Goal: Find specific page/section: Find specific page/section

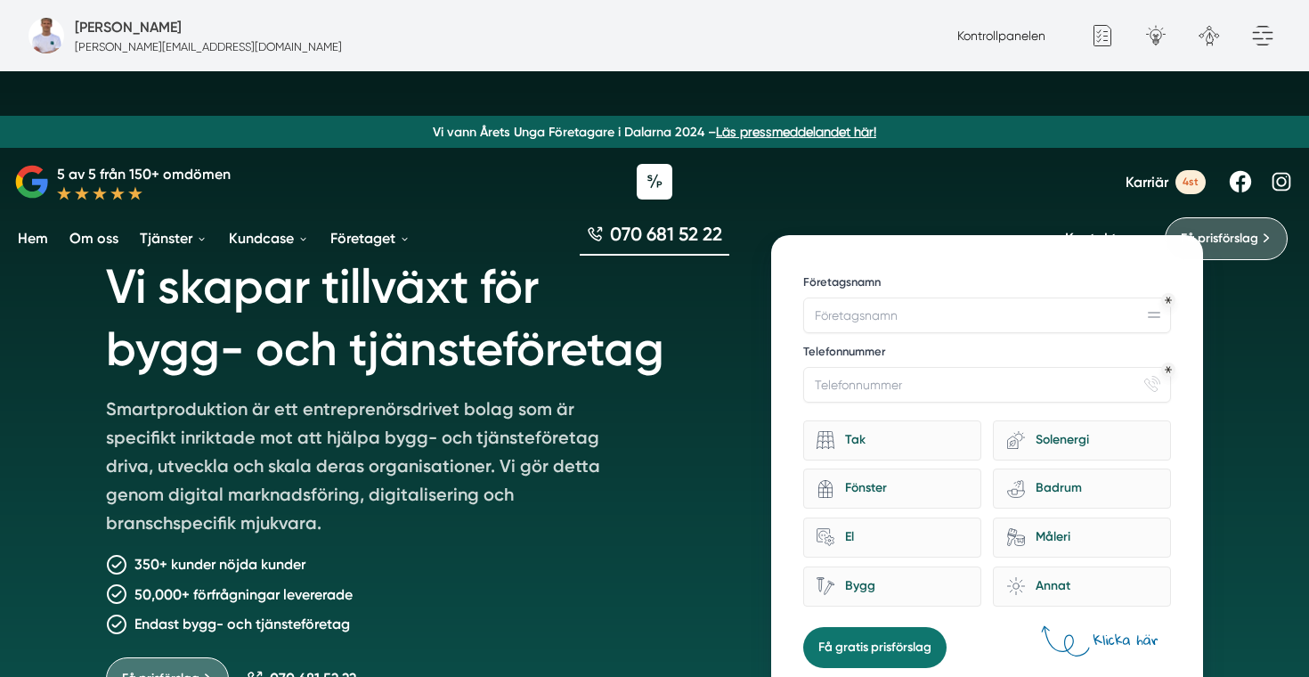
click at [1141, 182] on span "Karriär" at bounding box center [1146, 182] width 43 height 17
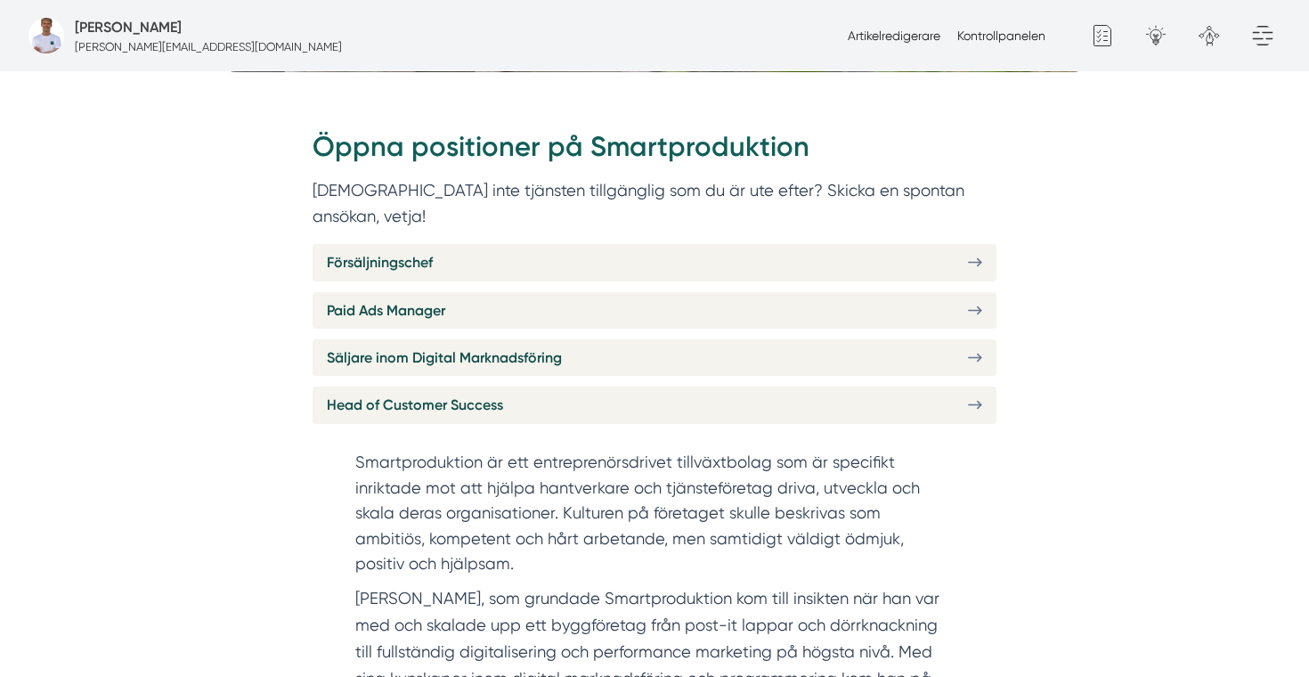
scroll to position [676, 0]
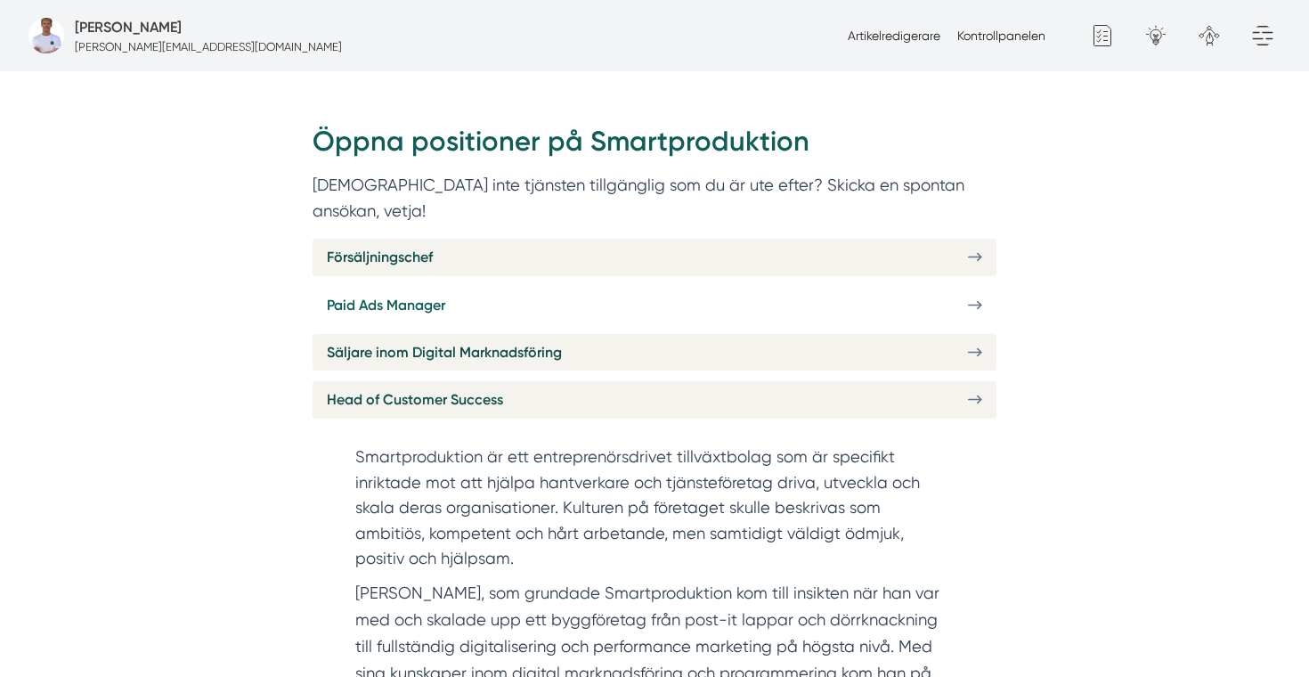
click at [416, 294] on span "Paid Ads Manager" at bounding box center [386, 305] width 118 height 22
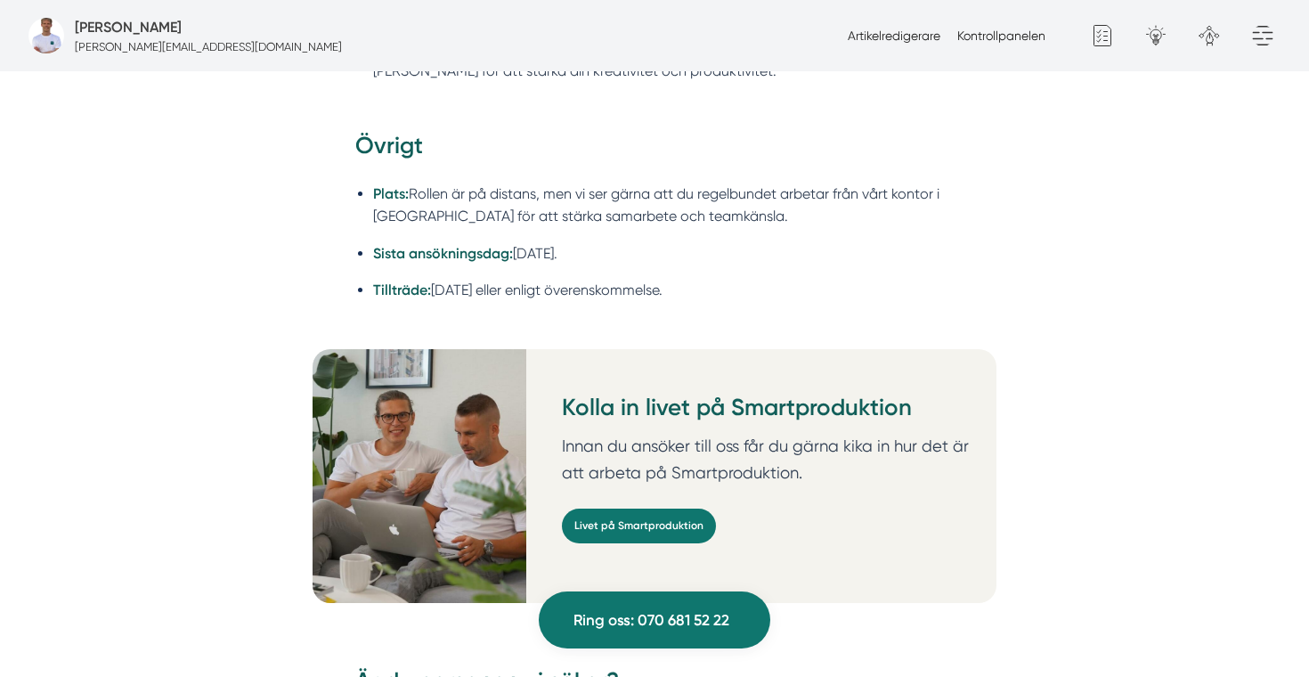
scroll to position [2909, 0]
